Goal: Information Seeking & Learning: Learn about a topic

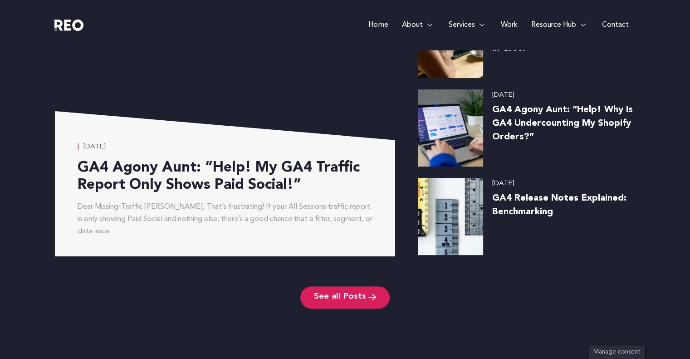
scroll to position [4380, 0]
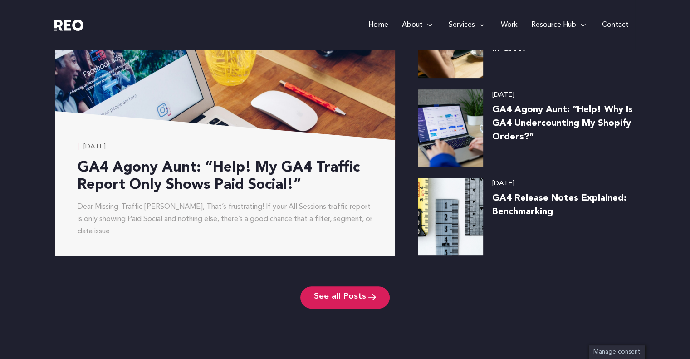
drag, startPoint x: 693, startPoint y: 20, endPoint x: 680, endPoint y: 340, distance: 320.3
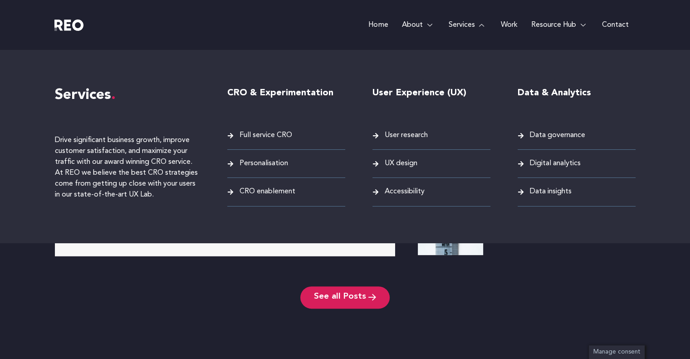
click at [468, 25] on link "Services" at bounding box center [467, 25] width 52 height 50
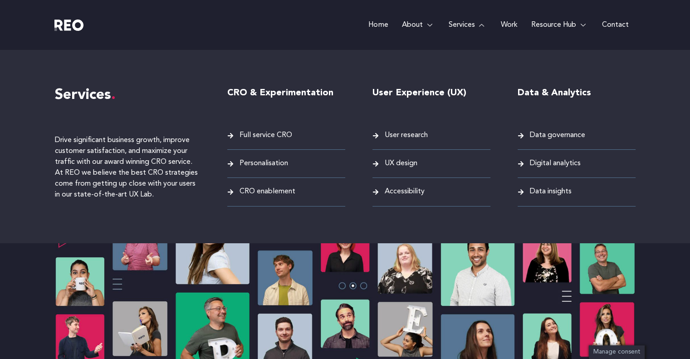
click at [262, 135] on span "Full service CRO" at bounding box center [264, 135] width 55 height 12
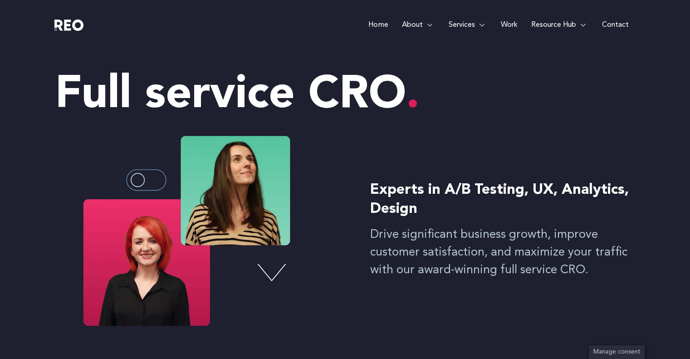
click at [381, 24] on link "Home" at bounding box center [377, 25] width 33 height 50
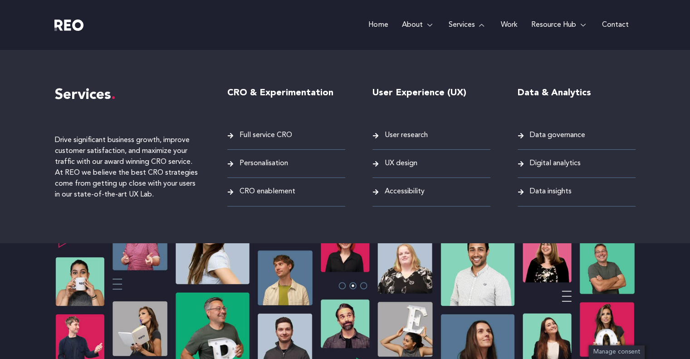
click at [559, 137] on span "Data governance" at bounding box center [556, 135] width 58 height 12
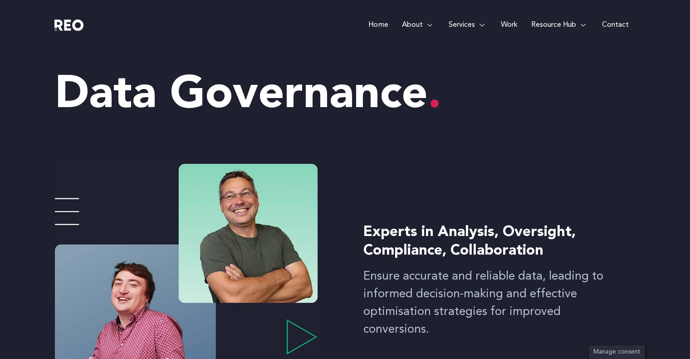
click at [511, 27] on link "Work" at bounding box center [508, 25] width 30 height 50
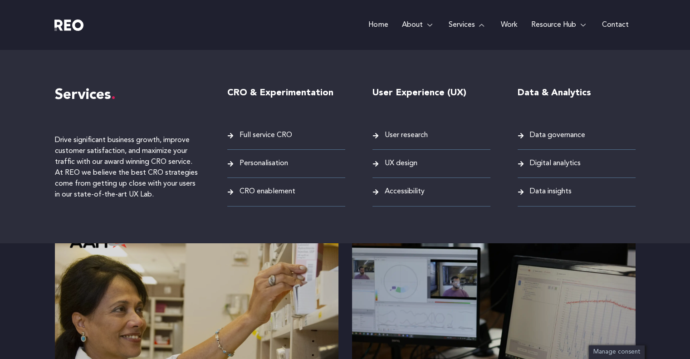
click at [453, 22] on link "Services" at bounding box center [467, 25] width 52 height 50
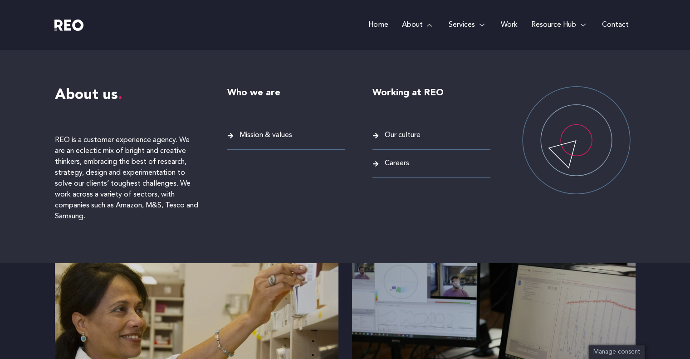
click at [265, 135] on span "Mission & values" at bounding box center [264, 135] width 55 height 12
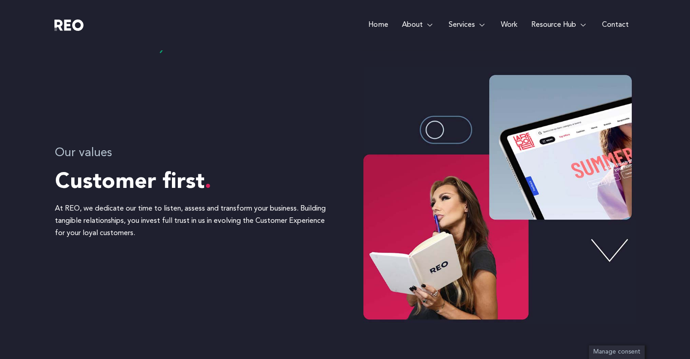
scroll to position [214, 0]
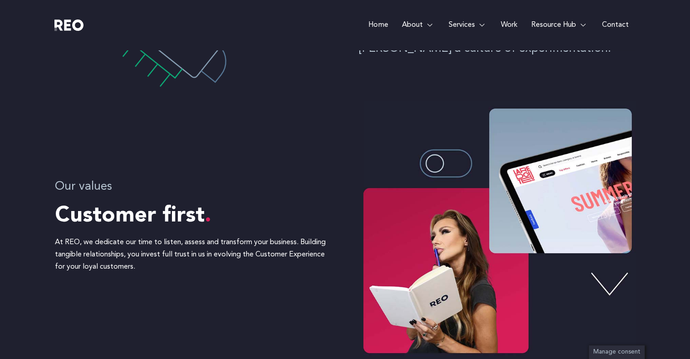
click at [380, 23] on link "Home" at bounding box center [377, 25] width 33 height 50
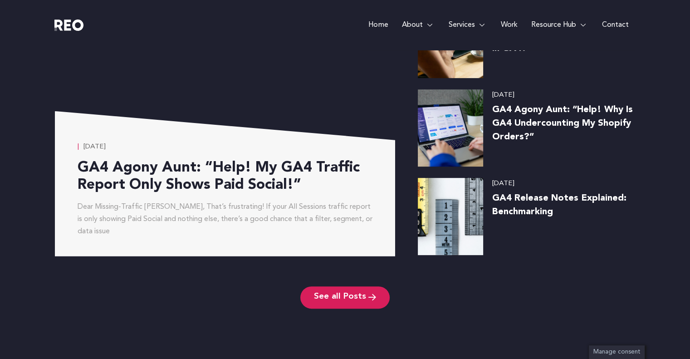
scroll to position [4642, 0]
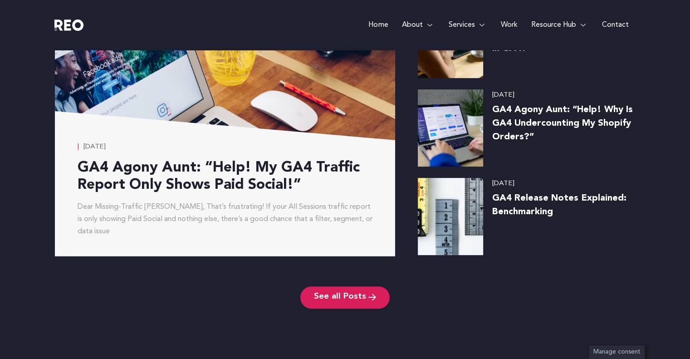
drag, startPoint x: 695, startPoint y: 14, endPoint x: 694, endPoint y: 380, distance: 366.3
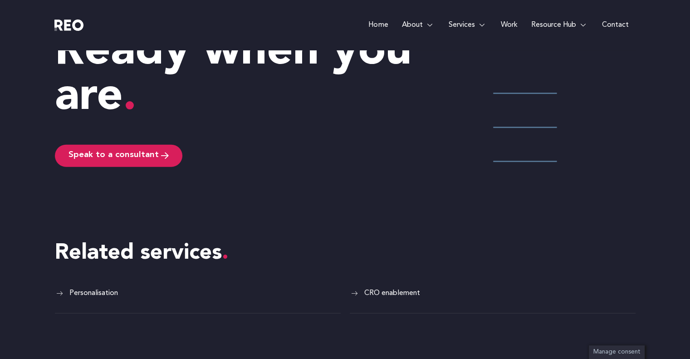
scroll to position [2279, 0]
click at [102, 287] on span "Personalisation" at bounding box center [92, 293] width 51 height 12
click at [501, 220] on icon at bounding box center [502, 225] width 11 height 11
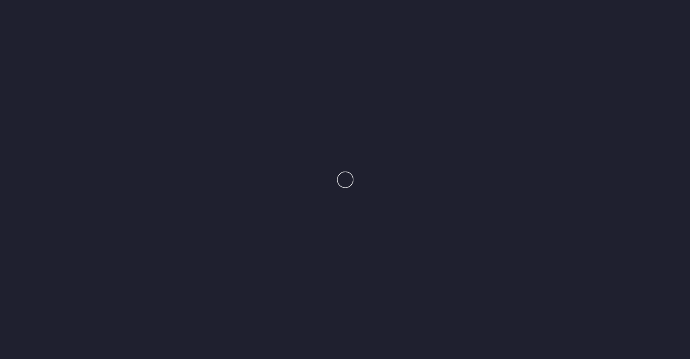
scroll to position [2610, 0]
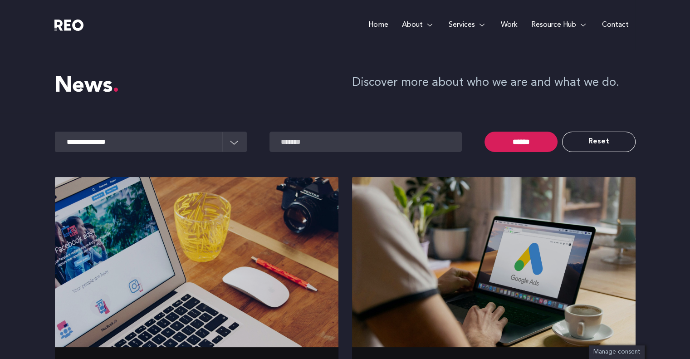
click at [376, 23] on link "Home" at bounding box center [377, 25] width 33 height 50
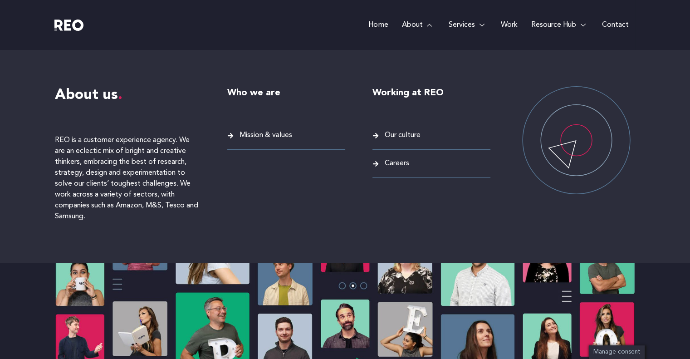
click at [283, 140] on span "Mission & values" at bounding box center [264, 135] width 55 height 12
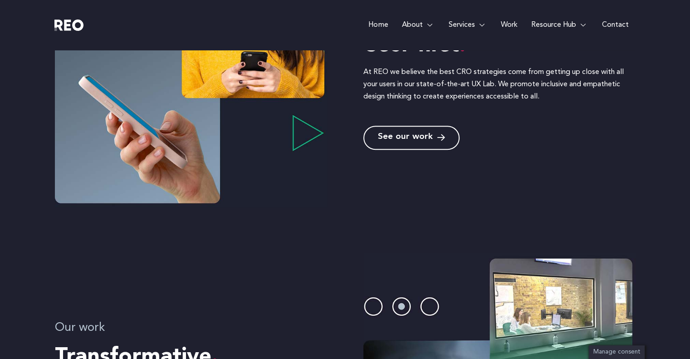
scroll to position [680, 0]
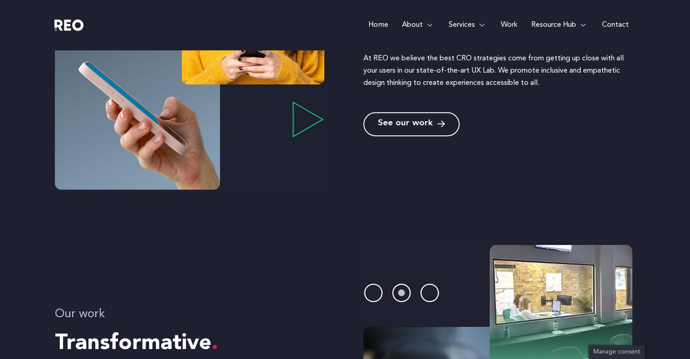
click at [416, 124] on span "See our work" at bounding box center [405, 124] width 55 height 9
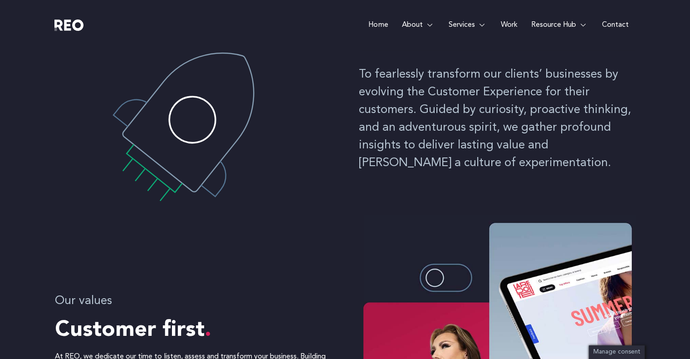
scroll to position [0, 0]
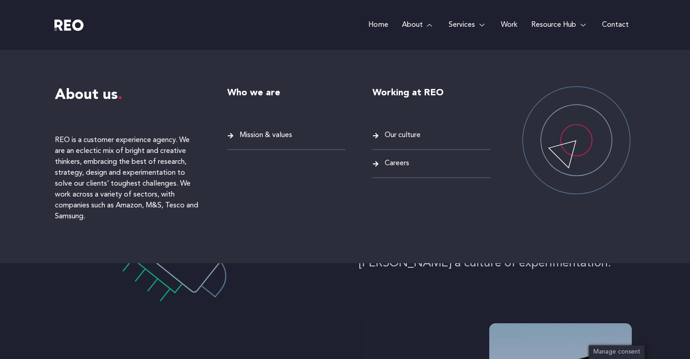
click at [412, 136] on span "Our culture" at bounding box center [401, 135] width 38 height 12
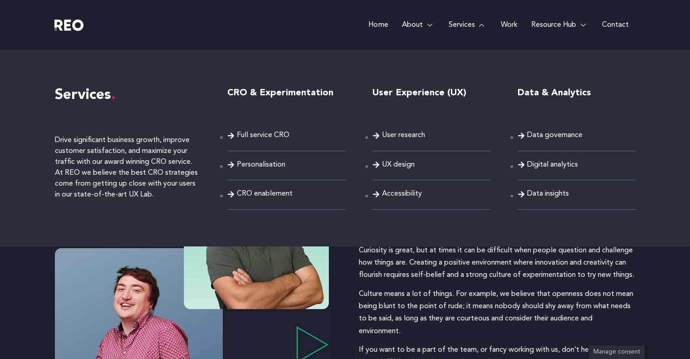
click at [403, 164] on span "UX design" at bounding box center [398, 165] width 33 height 12
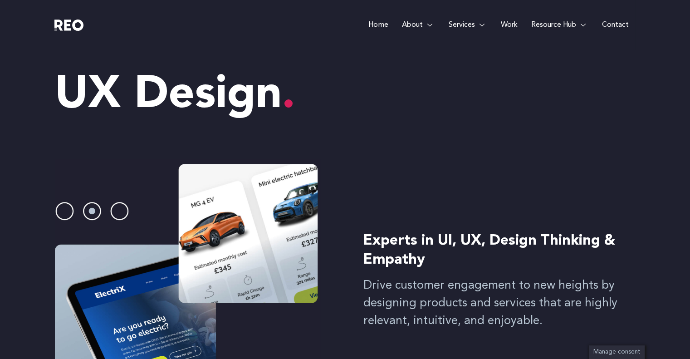
drag, startPoint x: 0, startPoint y: 0, endPoint x: 696, endPoint y: 39, distance: 697.0
click at [689, 39] on html "Skip to content Home About About us REO is a customer experience agency. We are…" at bounding box center [345, 179] width 690 height 359
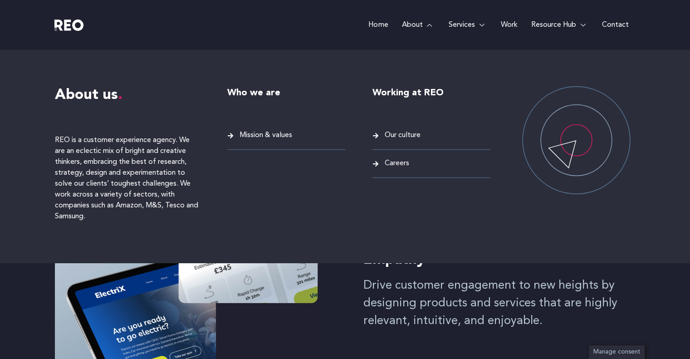
click at [276, 133] on span "Mission & values" at bounding box center [264, 135] width 55 height 12
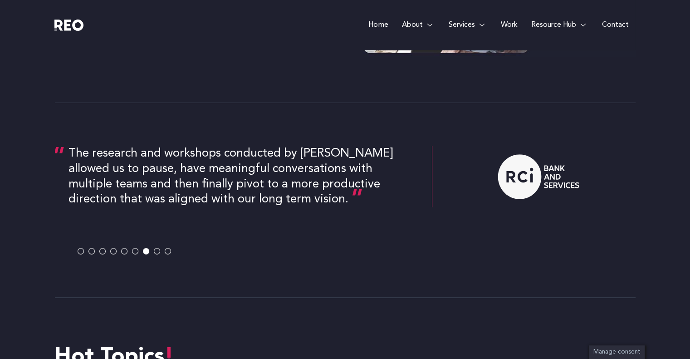
scroll to position [1768, 0]
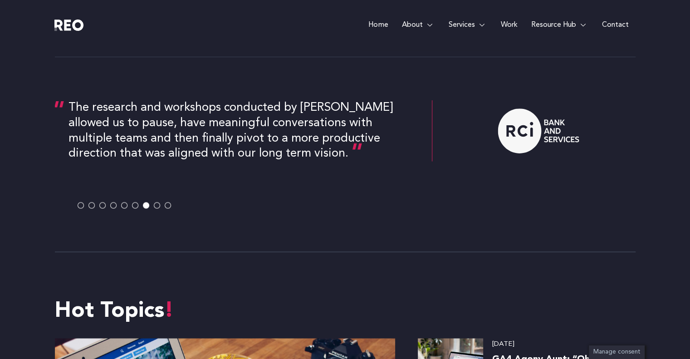
click at [134, 209] on div "Our goal to swiftly elevate British Gas' digital presence quickly became a real…" at bounding box center [345, 154] width 580 height 181
click at [135, 207] on span at bounding box center [135, 205] width 6 height 6
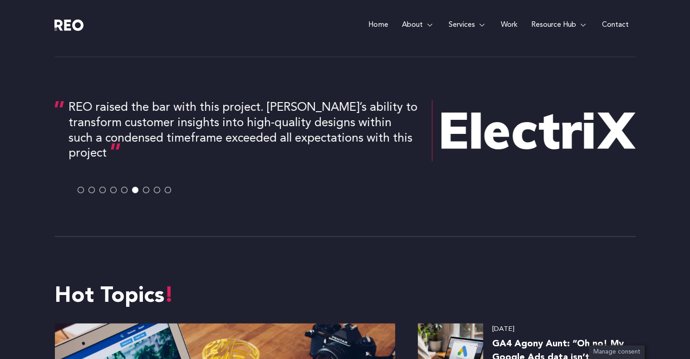
click at [146, 192] on span at bounding box center [146, 190] width 6 height 6
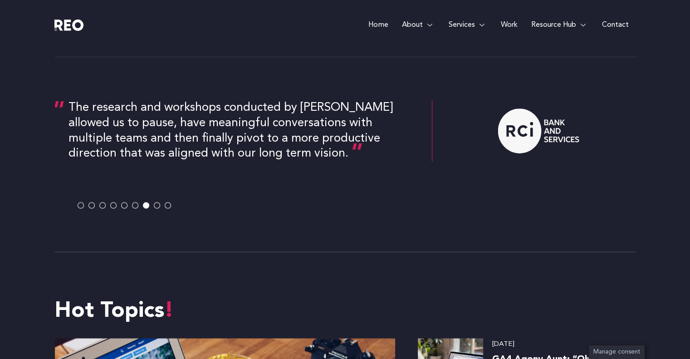
click at [159, 206] on span at bounding box center [157, 205] width 6 height 6
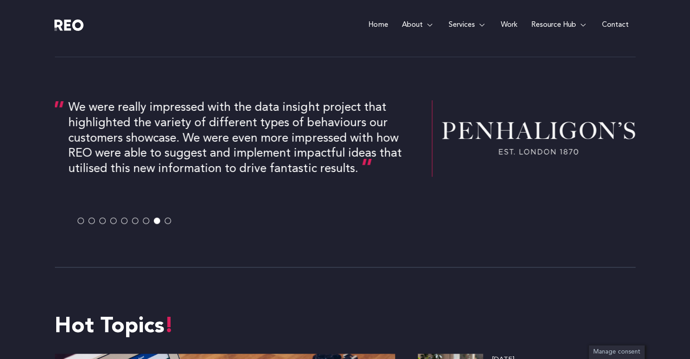
click at [169, 222] on span at bounding box center [168, 221] width 6 height 6
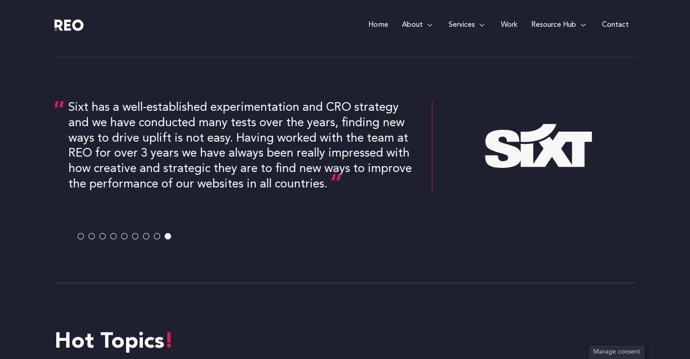
click at [81, 238] on span at bounding box center [81, 236] width 6 height 6
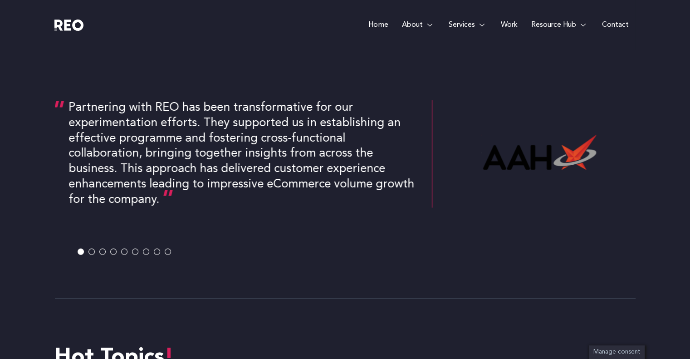
click at [91, 251] on span at bounding box center [91, 251] width 6 height 6
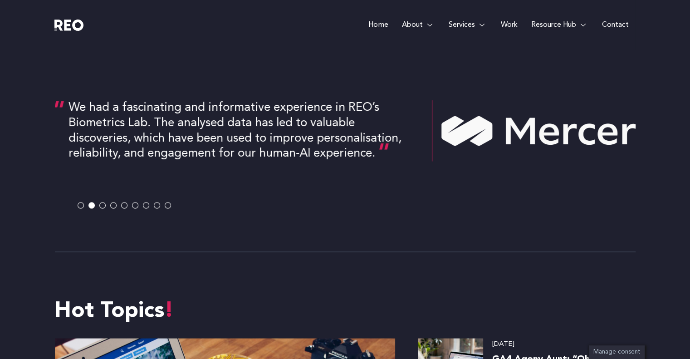
click at [102, 207] on span at bounding box center [102, 205] width 6 height 6
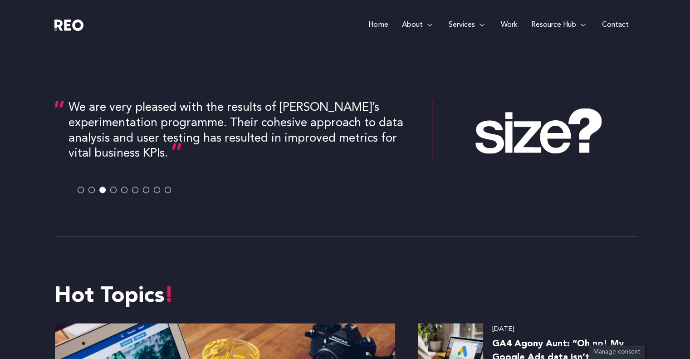
click at [113, 193] on span at bounding box center [113, 190] width 6 height 6
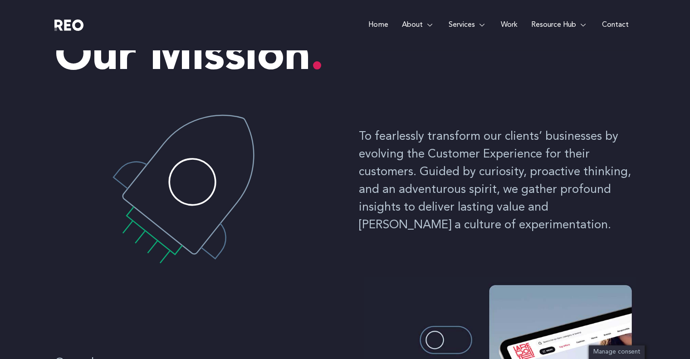
scroll to position [0, 0]
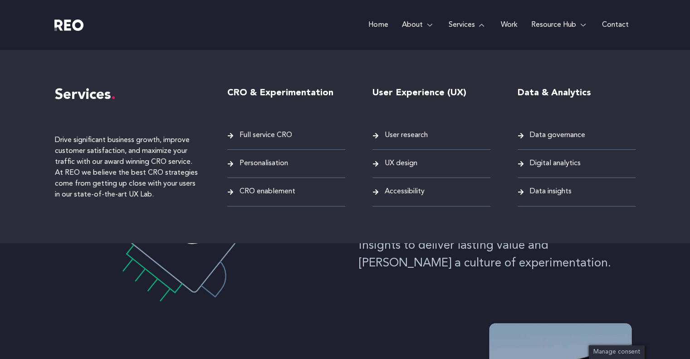
click at [470, 24] on link "Services" at bounding box center [467, 25] width 52 height 50
click at [545, 192] on span "Data insights" at bounding box center [549, 191] width 44 height 12
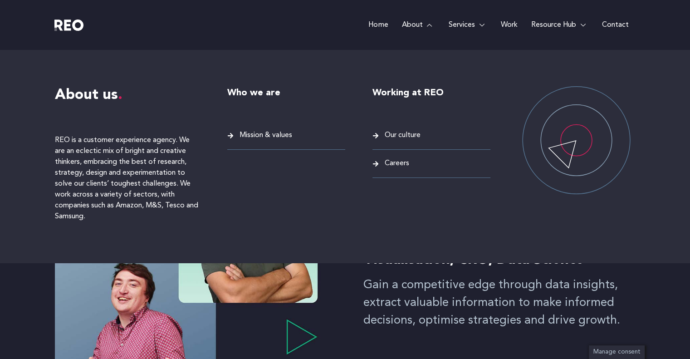
click at [413, 136] on span "Our culture" at bounding box center [401, 135] width 38 height 12
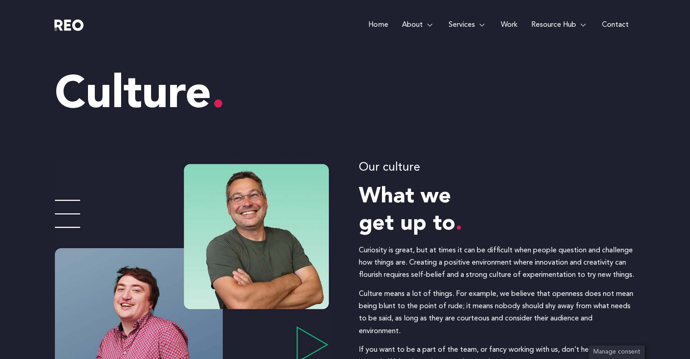
click at [378, 24] on link "Home" at bounding box center [377, 25] width 33 height 50
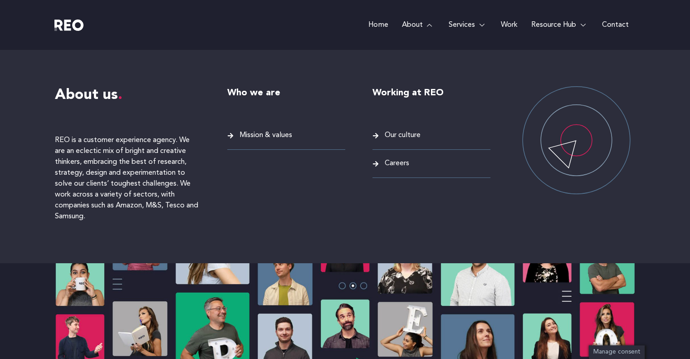
click at [398, 161] on span "Careers" at bounding box center [395, 163] width 27 height 12
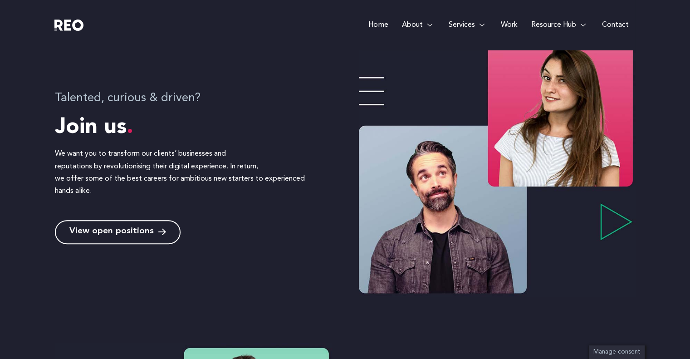
scroll to position [355, 0]
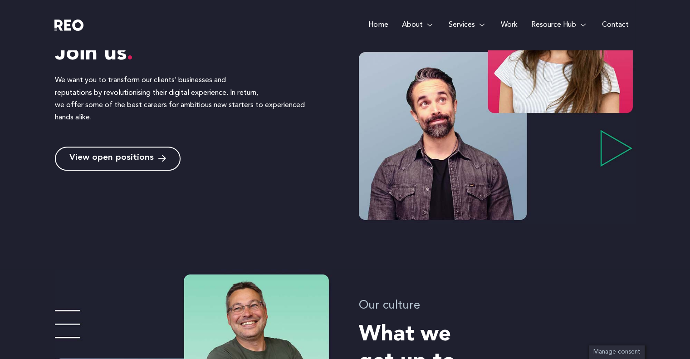
click at [117, 165] on link "View open positions" at bounding box center [118, 158] width 126 height 24
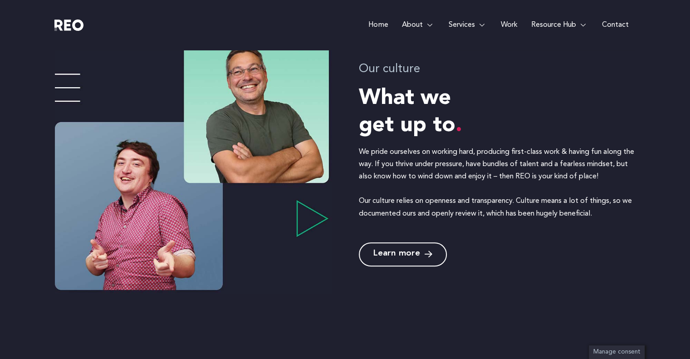
scroll to position [580, 0]
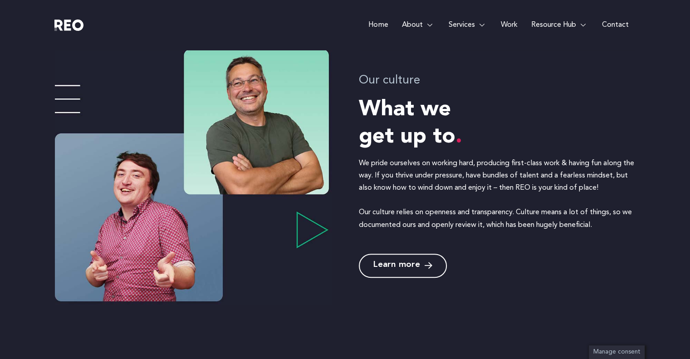
click at [409, 272] on link "Learn more" at bounding box center [403, 265] width 88 height 24
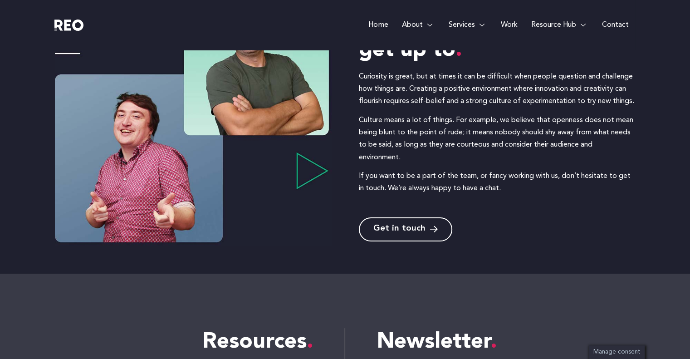
scroll to position [193, 0]
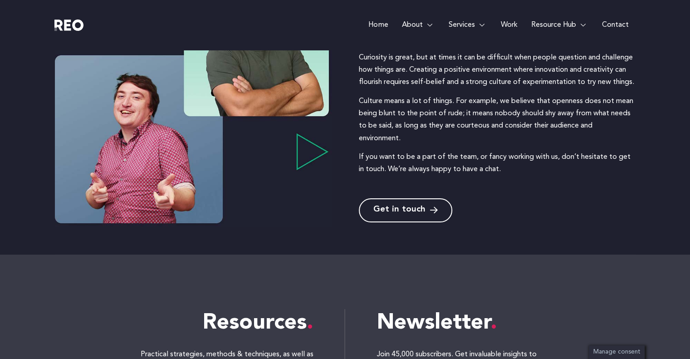
click at [424, 215] on link "Get in touch" at bounding box center [405, 210] width 93 height 24
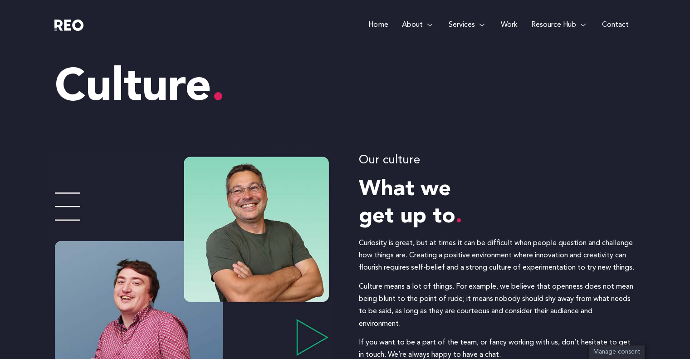
scroll to position [0, 0]
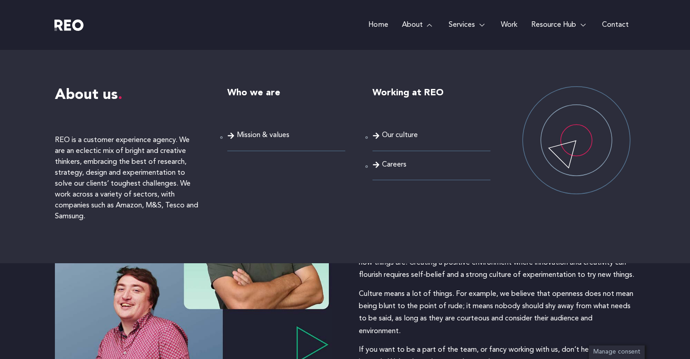
click at [404, 133] on span "Our culture" at bounding box center [400, 135] width 36 height 12
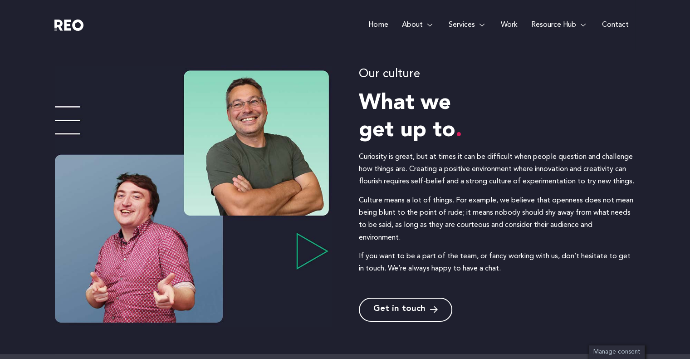
scroll to position [45, 0]
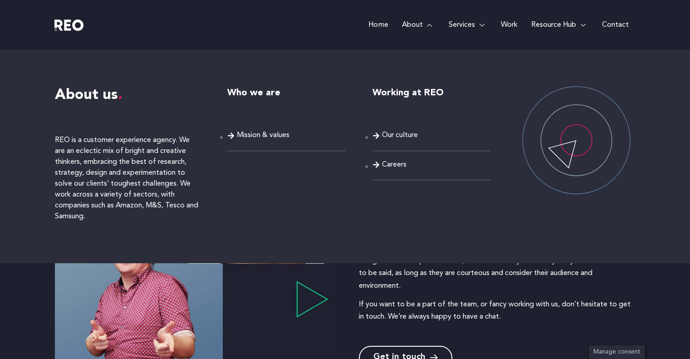
click at [392, 165] on span "Careers" at bounding box center [394, 165] width 24 height 12
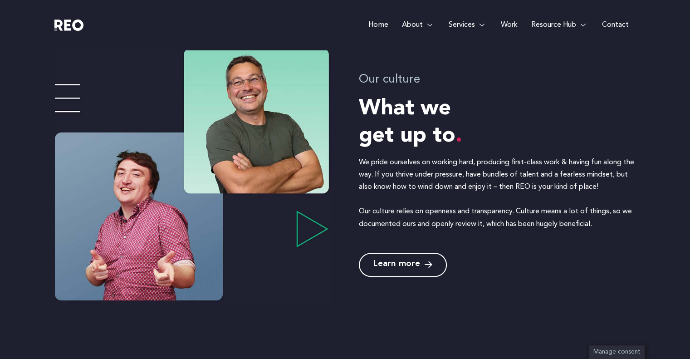
scroll to position [589, 0]
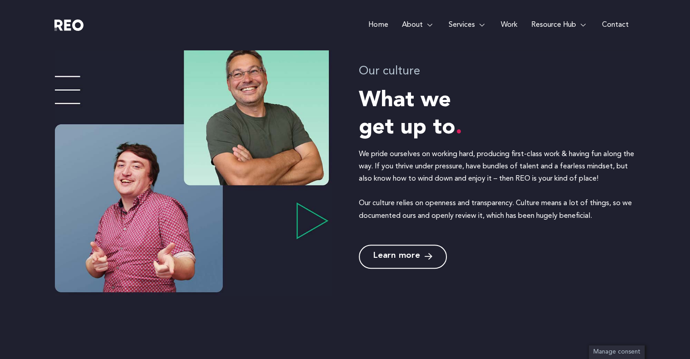
click at [409, 254] on span "Learn more" at bounding box center [396, 256] width 47 height 9
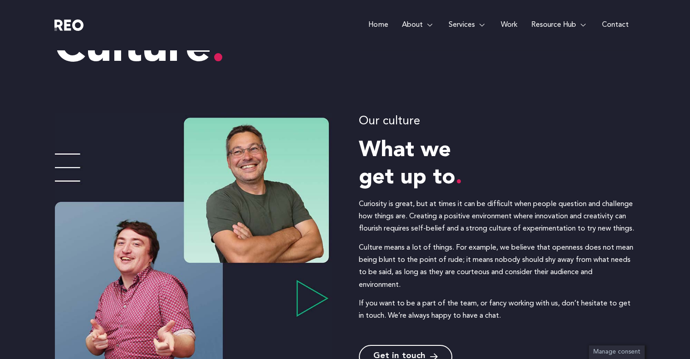
scroll to position [45, 0]
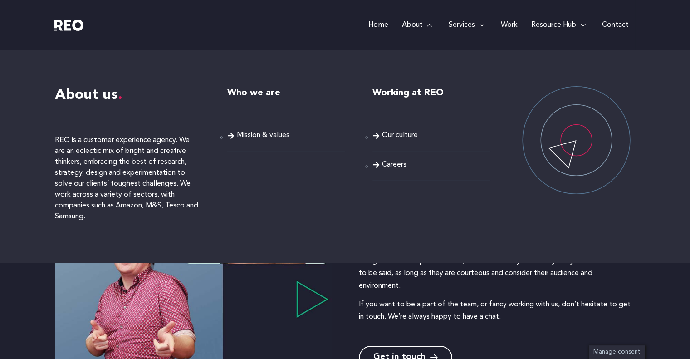
click at [395, 134] on span "Our culture" at bounding box center [400, 135] width 36 height 12
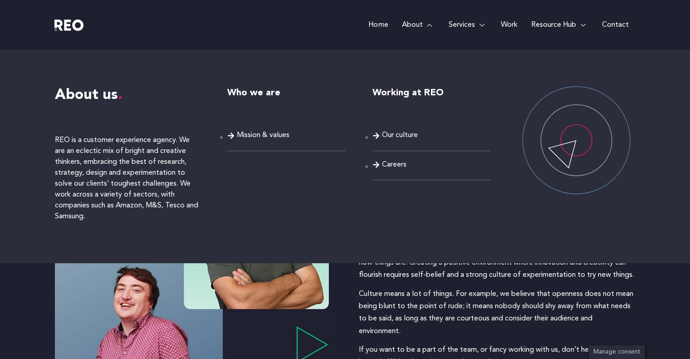
click at [397, 161] on span "Careers" at bounding box center [394, 165] width 24 height 12
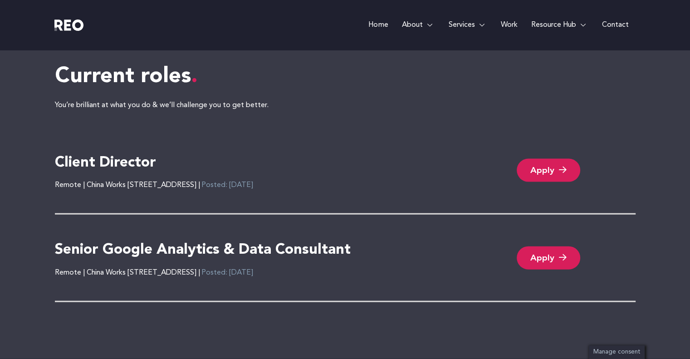
scroll to position [1949, 0]
click at [124, 154] on h4 "Client Director" at bounding box center [105, 163] width 101 height 19
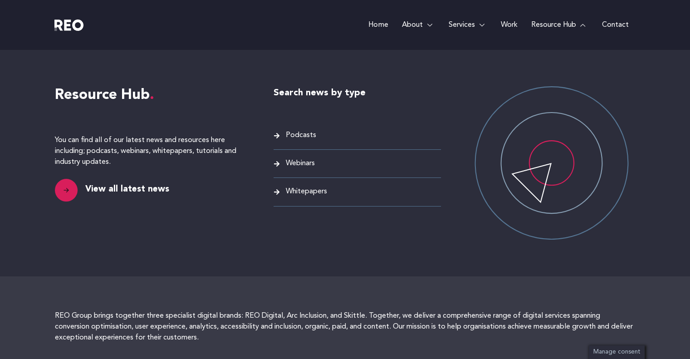
click at [133, 187] on span "View all latest news" at bounding box center [126, 189] width 86 height 13
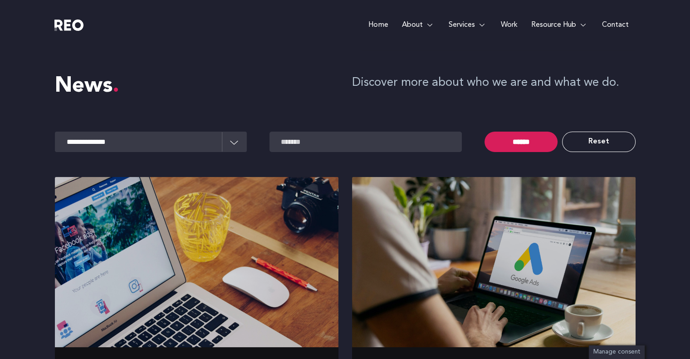
click at [81, 26] on img at bounding box center [68, 24] width 29 height 11
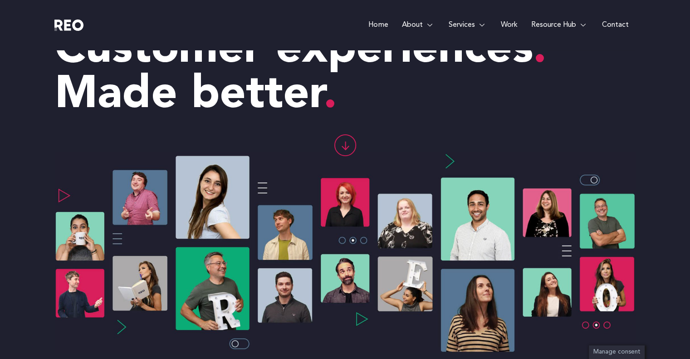
scroll to position [91, 0]
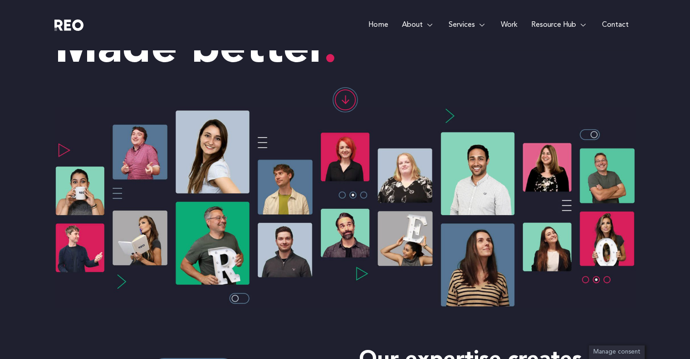
click at [344, 99] on icon at bounding box center [345, 100] width 20 height 20
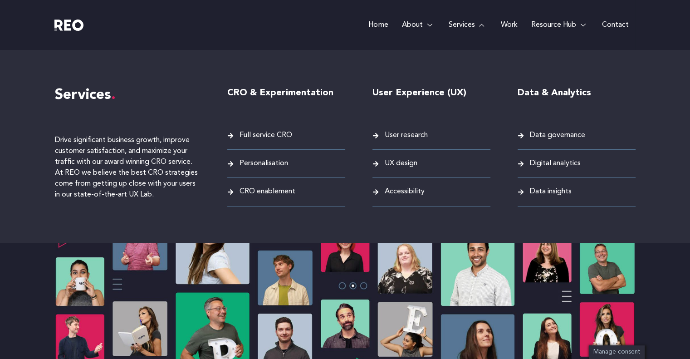
click at [277, 136] on span "Full service CRO" at bounding box center [264, 135] width 55 height 12
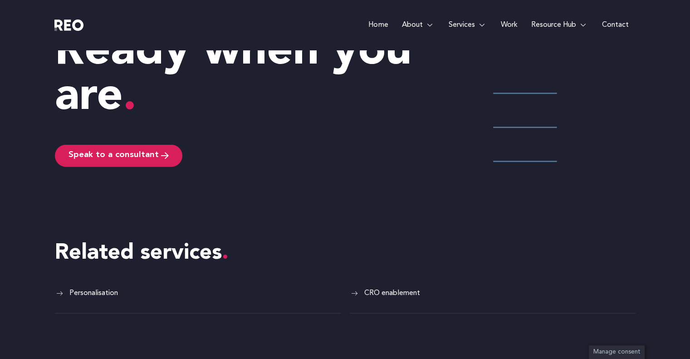
scroll to position [2414, 0]
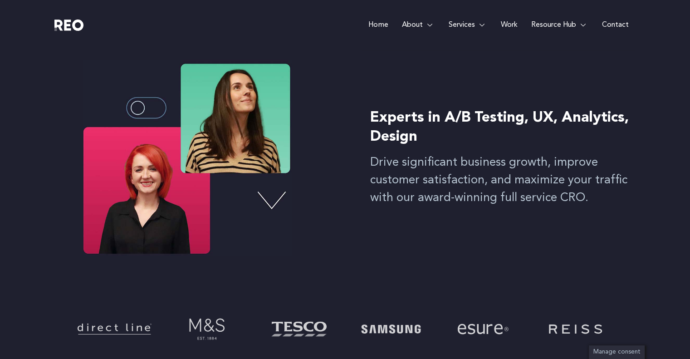
scroll to position [0, 0]
